Goal: Check status: Check status

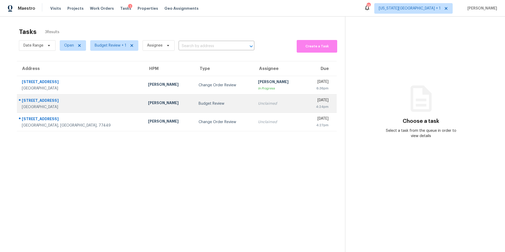
click at [148, 105] on div "Andy Taylor" at bounding box center [169, 103] width 42 height 7
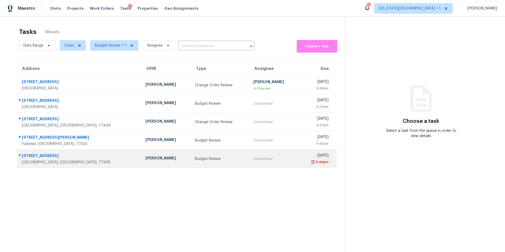
click at [141, 156] on td "[PERSON_NAME]" at bounding box center [165, 159] width 49 height 18
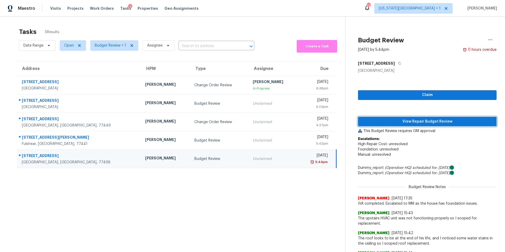
click at [390, 120] on span "View Repair Budget Review" at bounding box center [427, 121] width 130 height 7
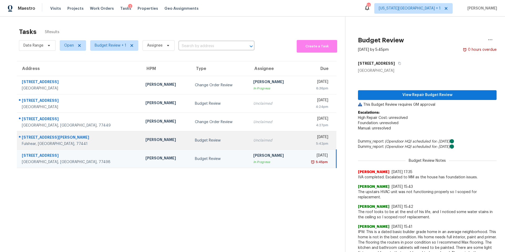
click at [145, 140] on div "Stephen Lacy" at bounding box center [165, 140] width 41 height 7
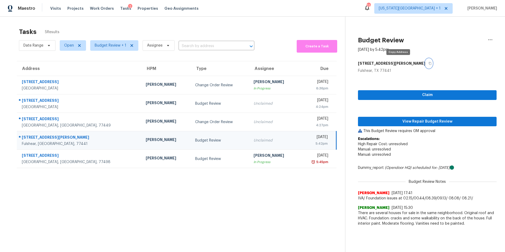
click at [425, 63] on button "button" at bounding box center [428, 63] width 7 height 9
click at [392, 118] on button "View Repair Budget Review" at bounding box center [427, 122] width 139 height 10
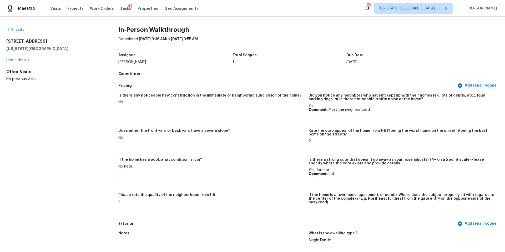
scroll to position [401, 0]
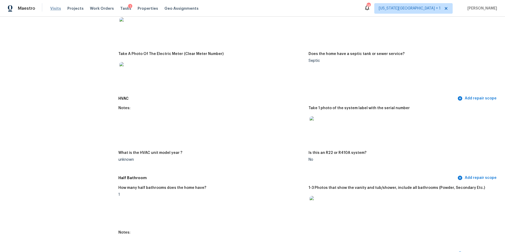
click at [54, 9] on span "Visits" at bounding box center [55, 8] width 11 height 5
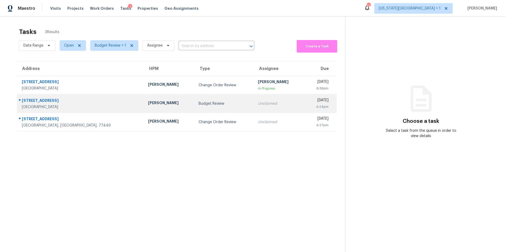
click at [148, 106] on div "Andy Taylor" at bounding box center [169, 103] width 42 height 7
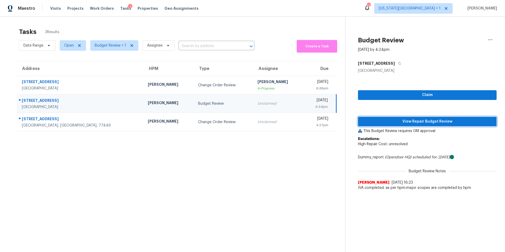
click at [372, 121] on span "View Repair Budget Review" at bounding box center [427, 121] width 130 height 7
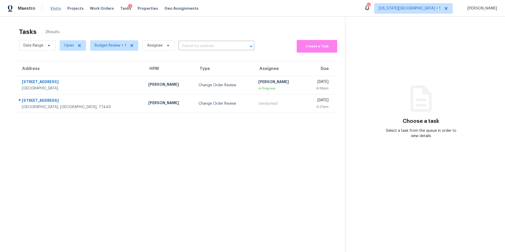
click at [53, 10] on span "Visits" at bounding box center [55, 8] width 11 height 5
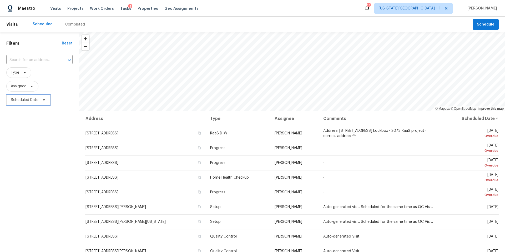
click at [36, 103] on span "Scheduled Date" at bounding box center [28, 100] width 44 height 11
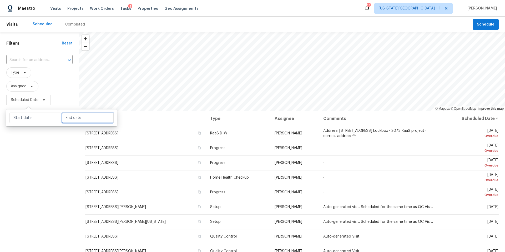
select select "8"
select select "2025"
select select "9"
select select "2025"
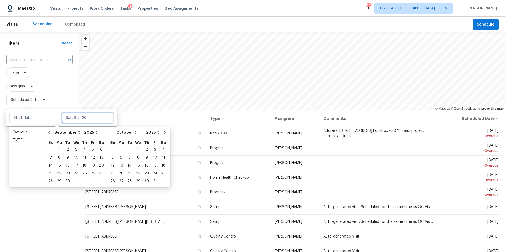
click at [71, 117] on input "text" at bounding box center [88, 118] width 52 height 11
click at [60, 181] on div "29" at bounding box center [59, 180] width 8 height 7
type input "[DATE]"
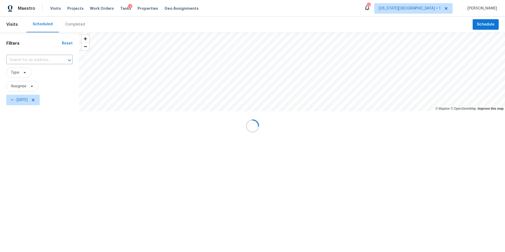
click at [62, 216] on div at bounding box center [252, 126] width 505 height 252
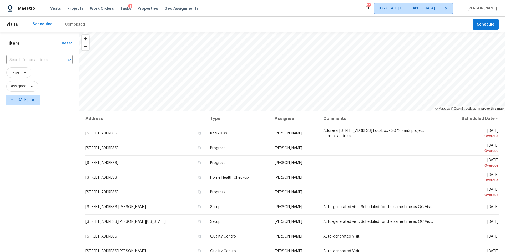
click at [440, 8] on span "Kansas City + 1" at bounding box center [410, 8] width 62 height 5
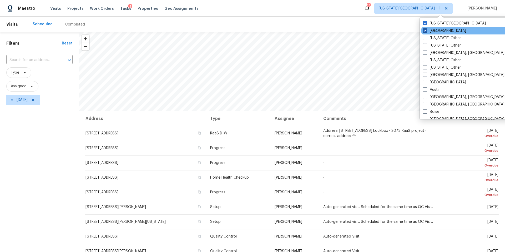
click at [430, 32] on label "Houston" at bounding box center [444, 30] width 43 height 5
click at [426, 32] on input "Houston" at bounding box center [424, 29] width 3 height 3
checkbox input "false"
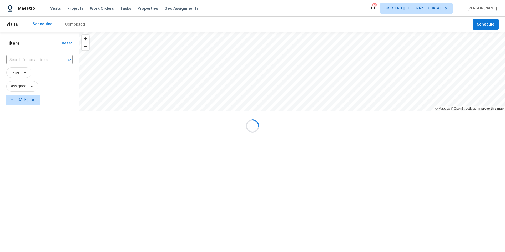
click at [43, 100] on div at bounding box center [252, 126] width 505 height 252
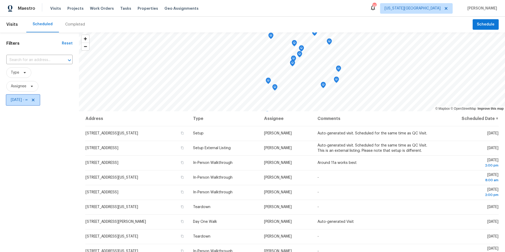
click at [35, 98] on icon at bounding box center [33, 100] width 4 height 4
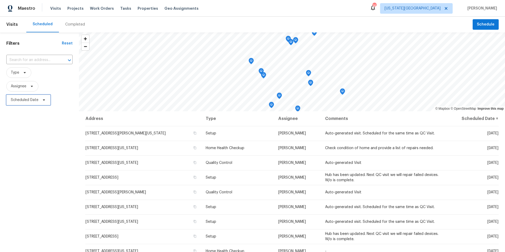
click at [44, 101] on icon at bounding box center [44, 100] width 4 height 4
click at [62, 112] on div at bounding box center [61, 117] width 110 height 17
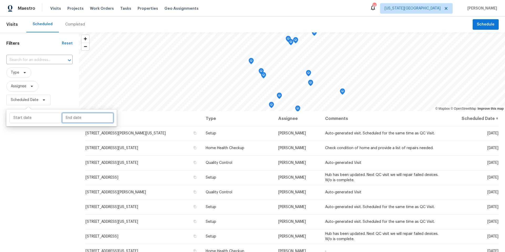
click at [65, 118] on input "text" at bounding box center [88, 118] width 52 height 11
select select "8"
select select "2025"
select select "9"
select select "2025"
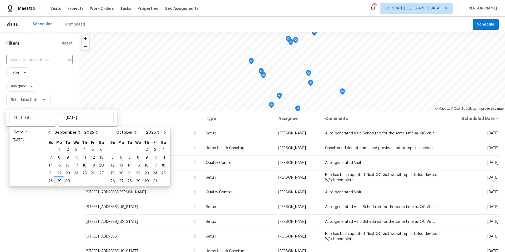
click at [60, 182] on div "29" at bounding box center [59, 180] width 8 height 7
type input "[DATE]"
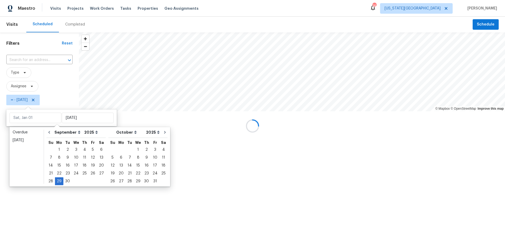
click at [62, 206] on div at bounding box center [252, 126] width 505 height 252
